Goal: Task Accomplishment & Management: Check status

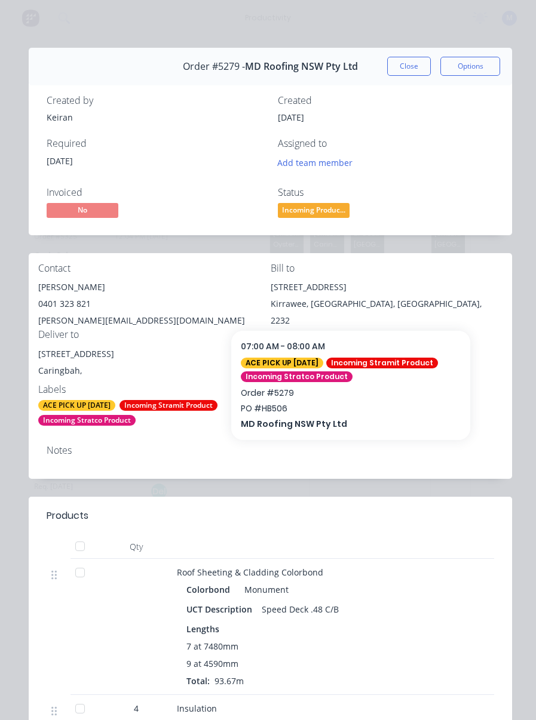
scroll to position [96, 0]
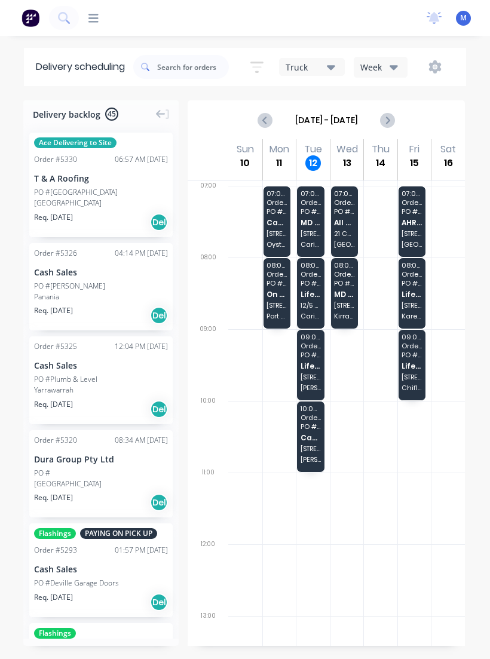
click at [312, 295] on span "Life Outdoors Pty Ltd" at bounding box center [310, 294] width 20 height 8
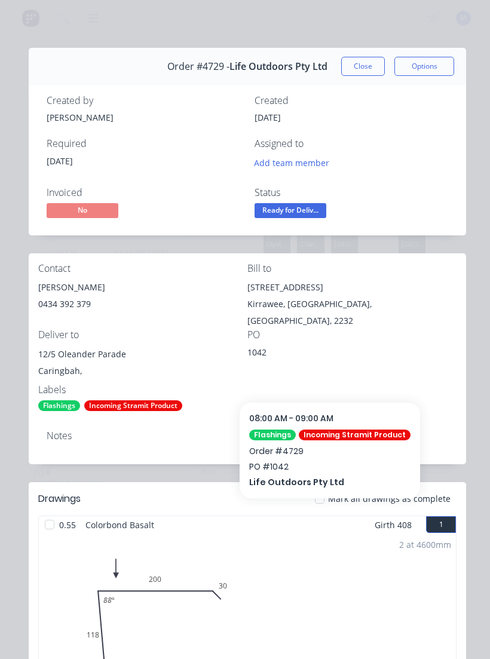
click at [369, 63] on button "Close" at bounding box center [363, 66] width 44 height 19
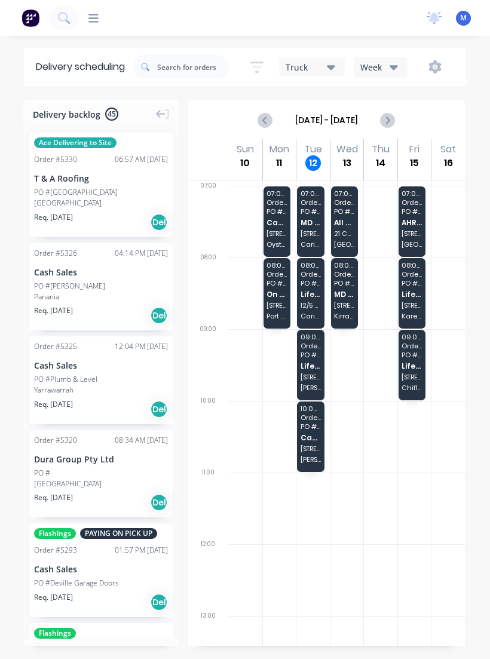
click at [318, 360] on div "09:00 - 10:00 Order # 5084 PO # 1143 Life Outdoors Pty Ltd 30 Crookwell Ave Mir…" at bounding box center [310, 365] width 27 height 70
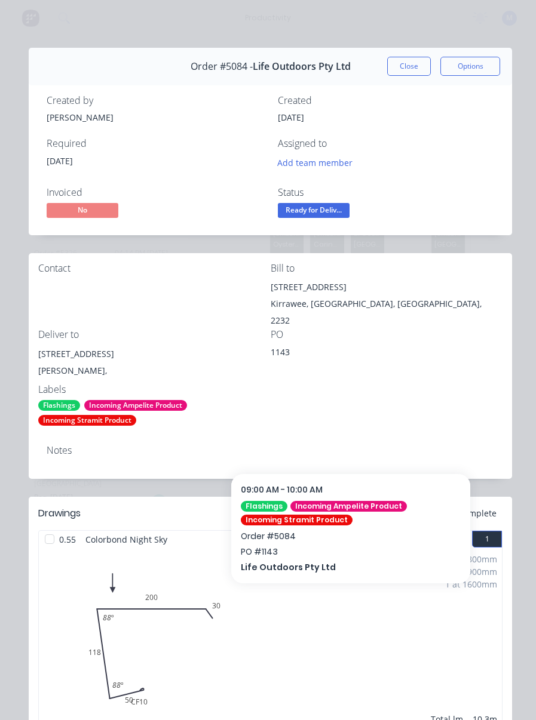
click at [405, 63] on button "Close" at bounding box center [409, 66] width 44 height 19
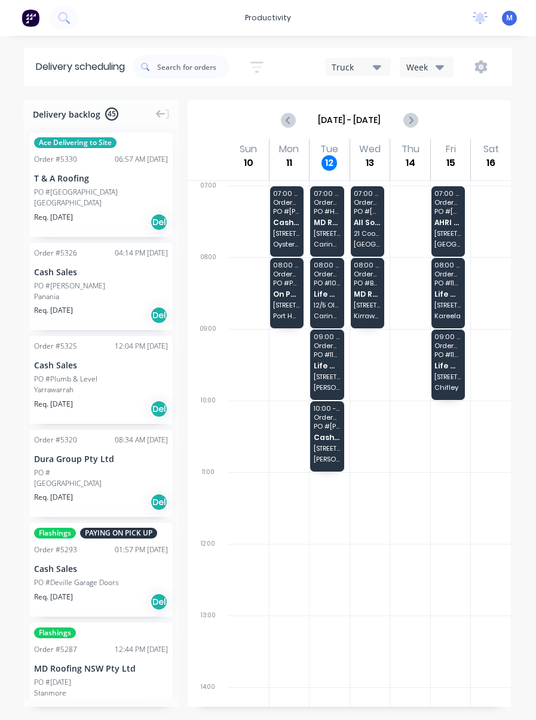
click at [329, 303] on span "12/5 Oleander Parade" at bounding box center [327, 305] width 27 height 7
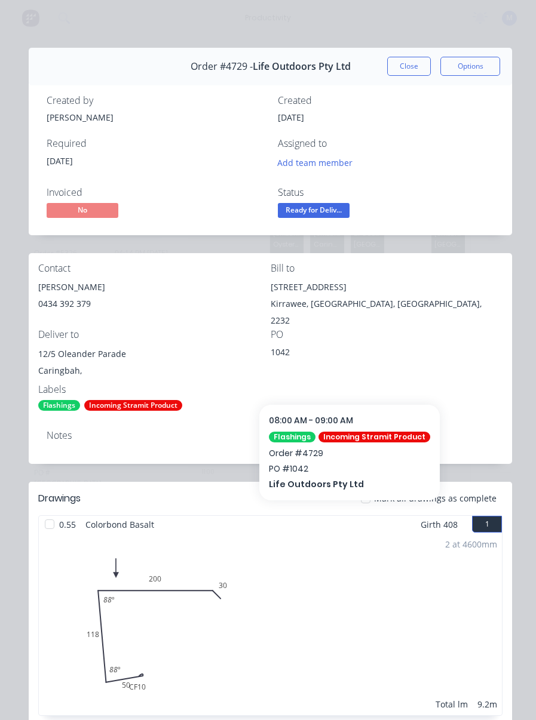
click at [413, 62] on button "Close" at bounding box center [409, 66] width 44 height 19
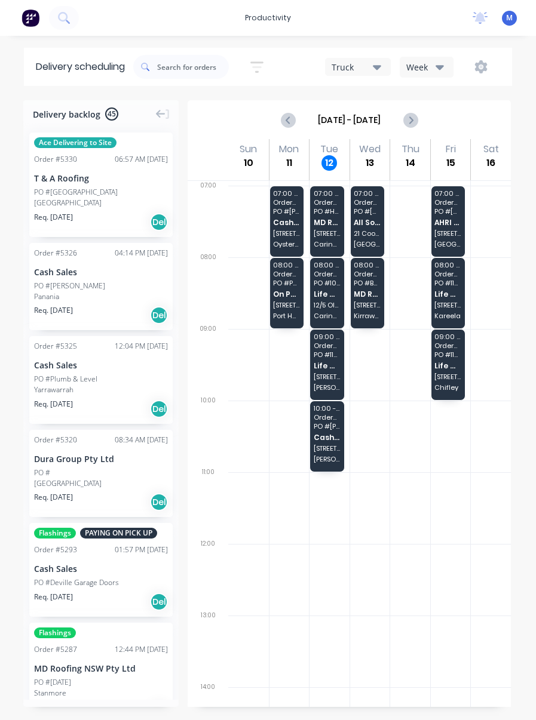
click at [331, 357] on span "PO # 1143" at bounding box center [327, 354] width 27 height 7
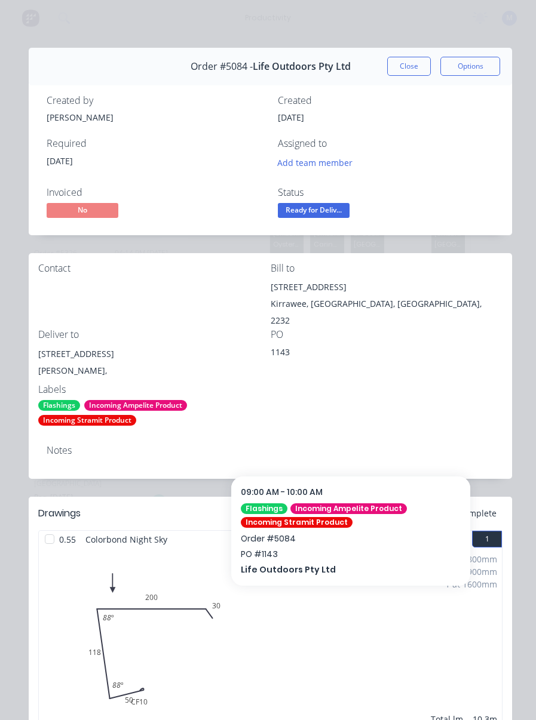
click at [415, 69] on button "Close" at bounding box center [409, 66] width 44 height 19
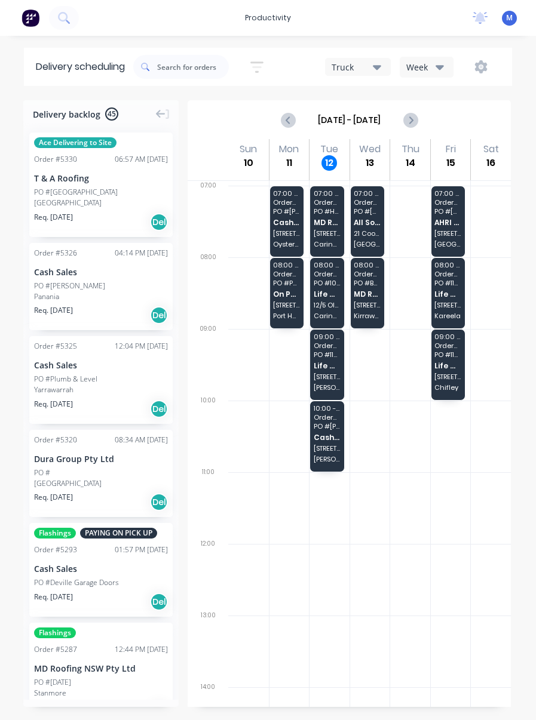
click at [326, 293] on span "Life Outdoors Pty Ltd" at bounding box center [327, 294] width 27 height 8
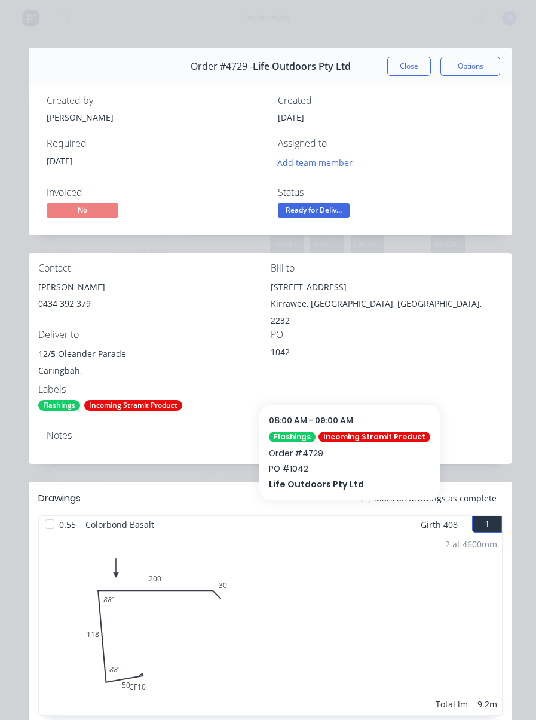
click at [414, 58] on button "Close" at bounding box center [409, 66] width 44 height 19
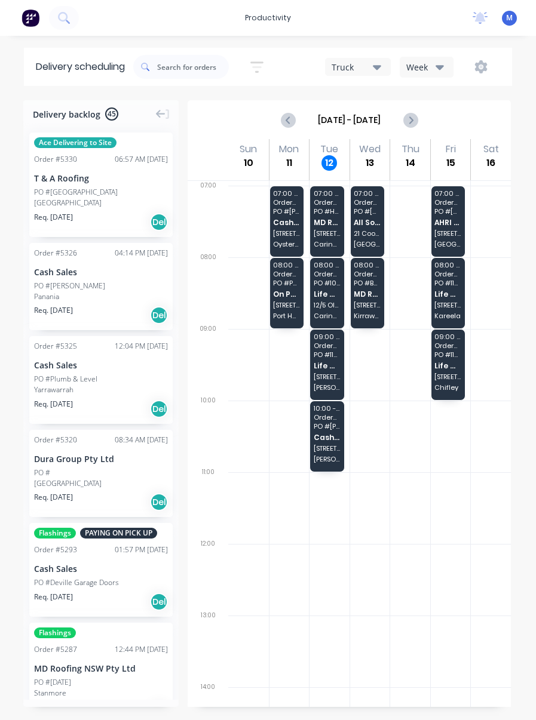
click at [326, 430] on span "PO # Paul Eisenhuth" at bounding box center [327, 426] width 27 height 7
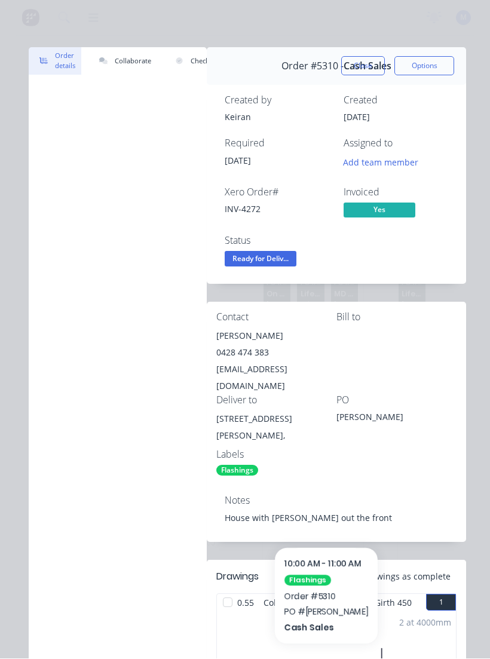
click at [364, 65] on button "Close" at bounding box center [363, 66] width 44 height 19
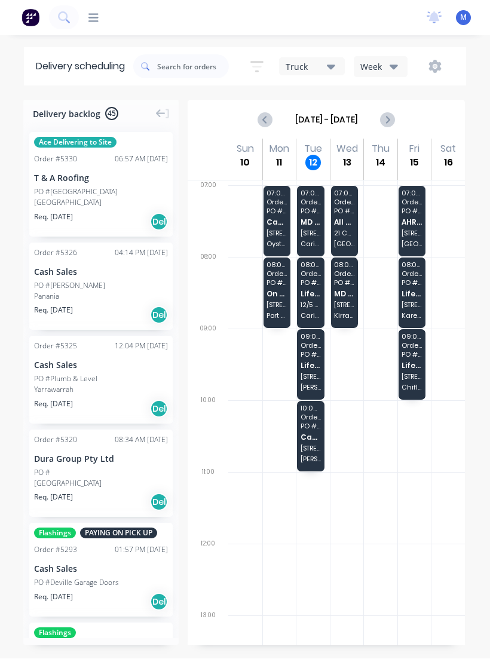
click at [316, 290] on span "Life Outdoors Pty Ltd" at bounding box center [310, 294] width 20 height 8
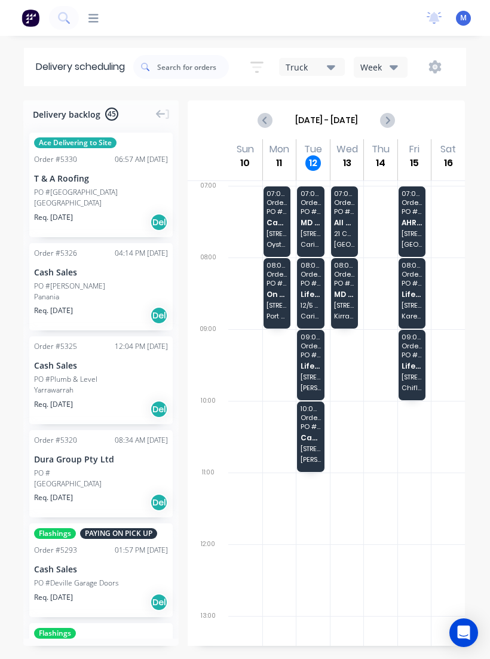
click at [310, 360] on div "09:00 - 10:00 Order # 5084 PO # 1143 Life Outdoors Pty Ltd 30 Crookwell Ave Mir…" at bounding box center [310, 365] width 27 height 70
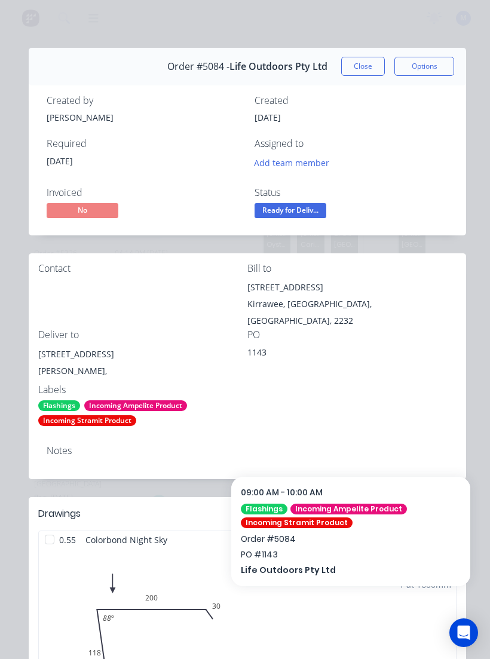
click at [364, 70] on button "Close" at bounding box center [363, 66] width 44 height 19
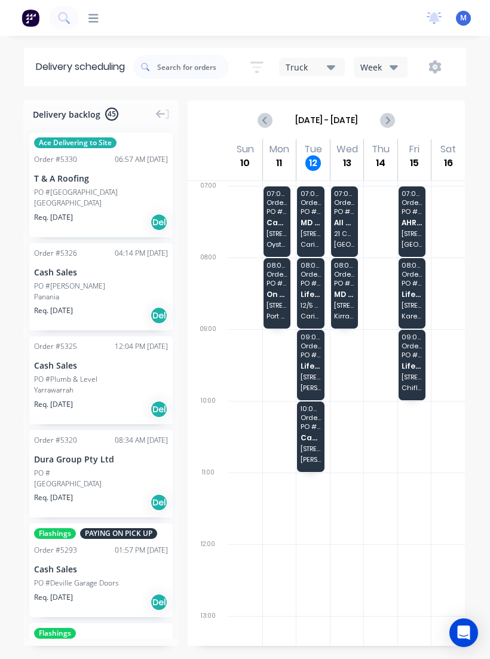
click at [315, 444] on div "10:00 - 11:00 Order # 5310 PO # Paul Eisenhuth Cash Sales 174 Birdwood Rd Georg…" at bounding box center [310, 436] width 27 height 70
